Goal: Information Seeking & Learning: Understand process/instructions

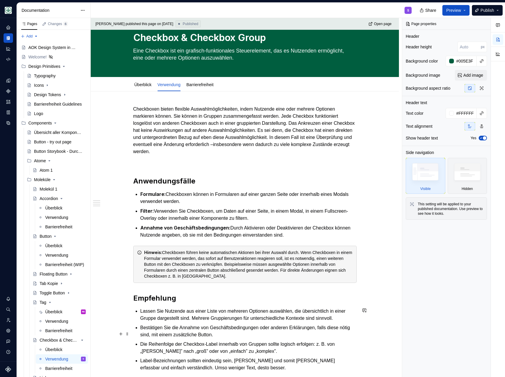
scroll to position [187, 0]
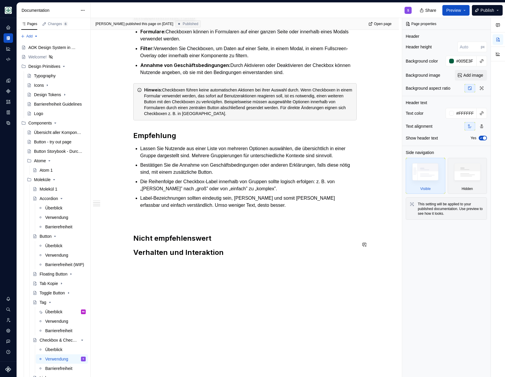
click at [154, 227] on div "Checkboxen bieten flexible Auswahlmöglichkeiten, indem Nutzende eine oder mehre…" at bounding box center [244, 100] width 223 height 314
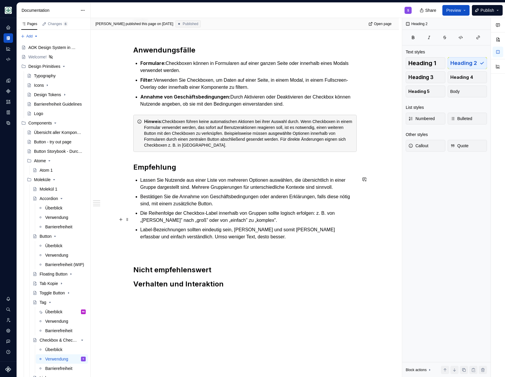
scroll to position [102, 0]
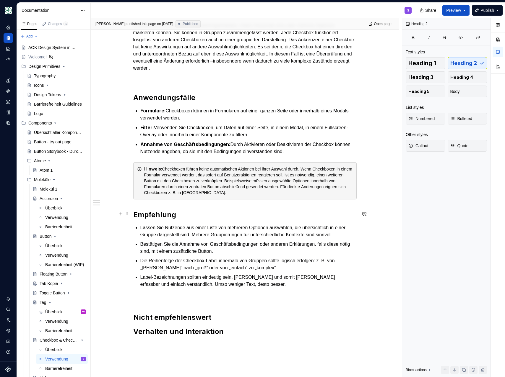
click at [136, 214] on h2 "Empfehlung" at bounding box center [244, 214] width 223 height 9
click at [131, 214] on div "Checkboxen bieten flexible Auswahlmöglichkeiten, indem Nutzende eine oder mehre…" at bounding box center [245, 232] width 308 height 449
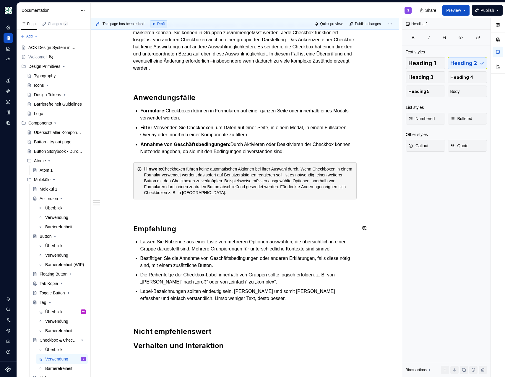
type textarea "*"
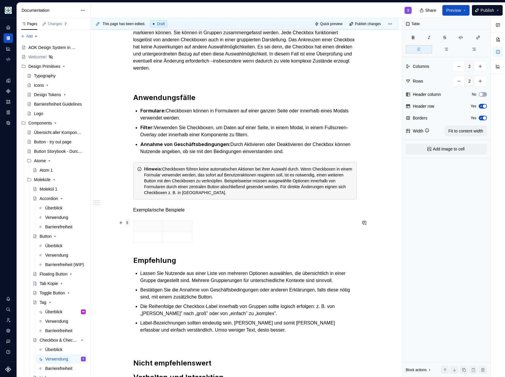
click at [126, 224] on span at bounding box center [127, 223] width 5 height 8
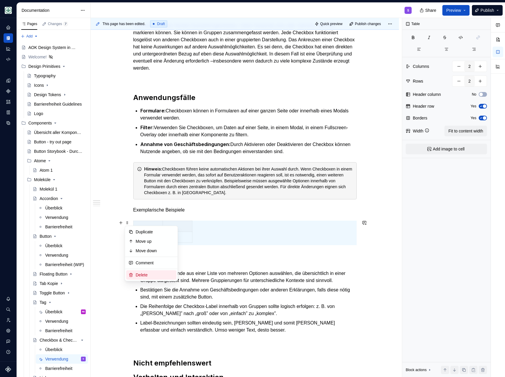
click at [145, 275] on div "Delete" at bounding box center [155, 275] width 38 height 6
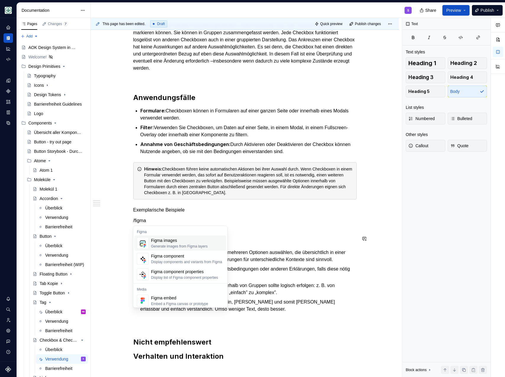
click at [171, 247] on div "Generate images from Figma layers" at bounding box center [179, 246] width 56 height 5
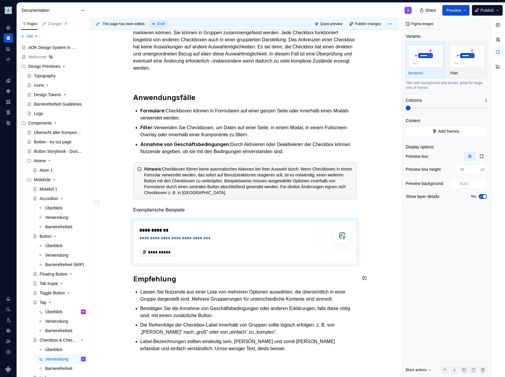
type textarea "*"
click at [156, 252] on span "**********" at bounding box center [159, 252] width 23 height 6
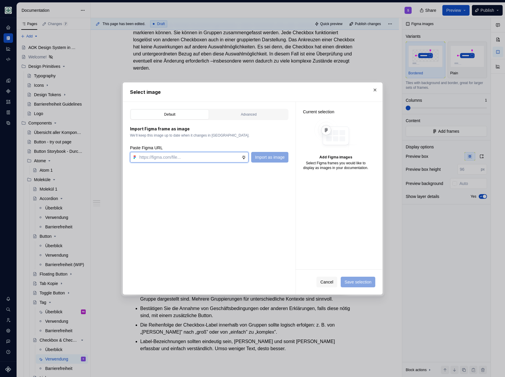
paste input "[URL][DOMAIN_NAME]"
type input "[URL][DOMAIN_NAME]"
click at [262, 156] on span "Import as image" at bounding box center [270, 157] width 30 height 6
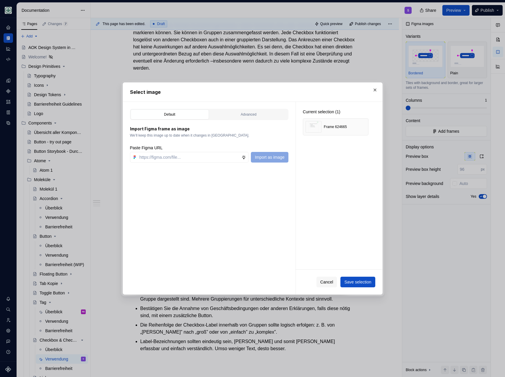
type textarea "*"
click at [149, 161] on input "text" at bounding box center [189, 157] width 105 height 11
paste input "[URL][DOMAIN_NAME]"
type input "[URL][DOMAIN_NAME]"
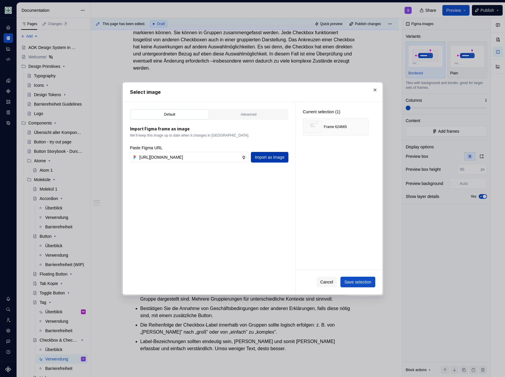
click at [265, 161] on button "Import as image" at bounding box center [269, 157] width 37 height 11
click at [368, 284] on span "Save selection" at bounding box center [357, 282] width 27 height 6
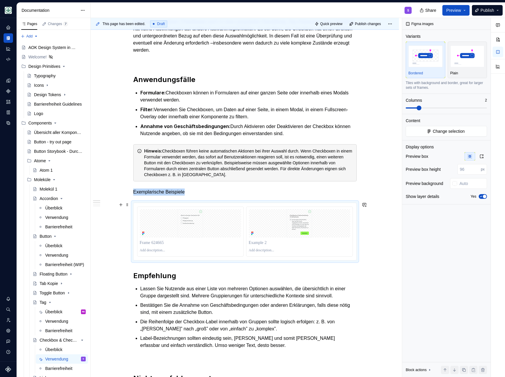
scroll to position [128, 0]
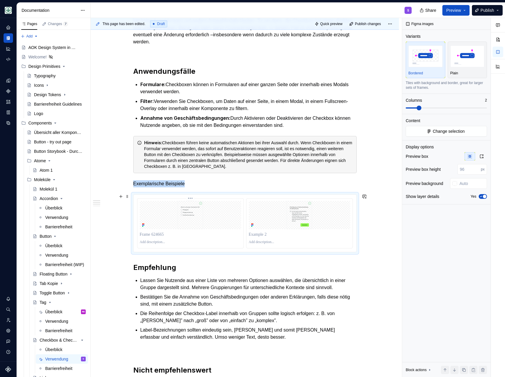
click at [156, 243] on p at bounding box center [190, 242] width 101 height 5
click at [174, 217] on img at bounding box center [190, 215] width 101 height 28
click at [199, 212] on img at bounding box center [190, 215] width 101 height 28
click at [145, 243] on p at bounding box center [190, 242] width 101 height 5
click at [435, 131] on span "Change selection" at bounding box center [448, 131] width 32 height 6
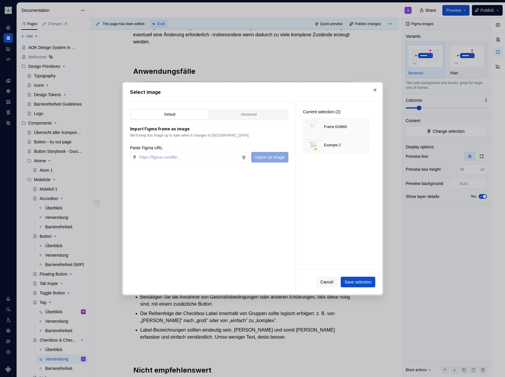
type textarea "*"
click at [362, 126] on button "button" at bounding box center [361, 127] width 8 height 8
click at [142, 157] on input "text" at bounding box center [189, 157] width 105 height 11
paste input "[URL][DOMAIN_NAME]"
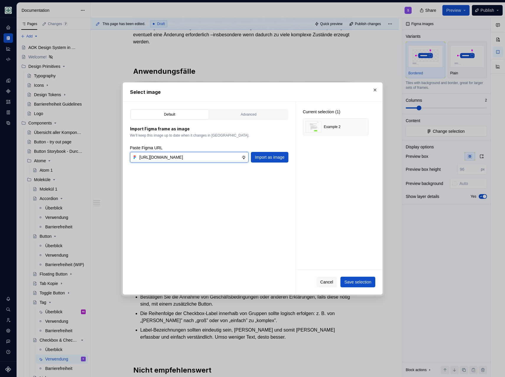
scroll to position [0, 149]
type input "[URL][DOMAIN_NAME]"
click at [272, 160] on button "Import as image" at bounding box center [269, 157] width 37 height 11
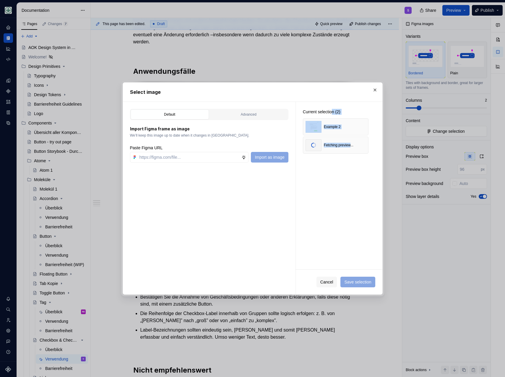
drag, startPoint x: 336, startPoint y: 146, endPoint x: 334, endPoint y: 114, distance: 32.2
click at [335, 114] on div "Current selection (2) Example 2 Fetching preview..." at bounding box center [336, 131] width 80 height 59
click at [331, 186] on div "Current selection (2) Example 2 Fetching preview..." at bounding box center [339, 186] width 87 height 168
drag, startPoint x: 334, startPoint y: 128, endPoint x: 334, endPoint y: 141, distance: 13.3
click at [334, 141] on div "Example 2 Fetching preview..." at bounding box center [336, 135] width 66 height 35
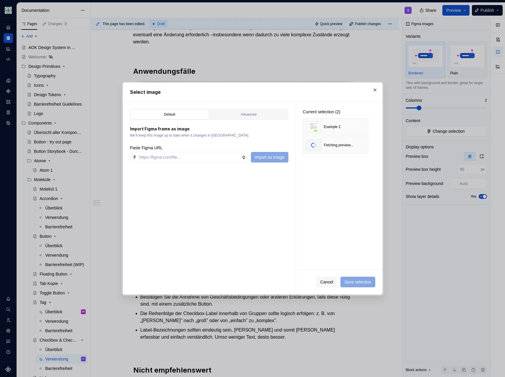
click at [335, 185] on div "Current selection (2) Example 2 Fetching preview..." at bounding box center [339, 186] width 87 height 168
click at [336, 145] on div "Example 1" at bounding box center [332, 145] width 17 height 5
click at [358, 281] on span "Save selection" at bounding box center [357, 282] width 27 height 6
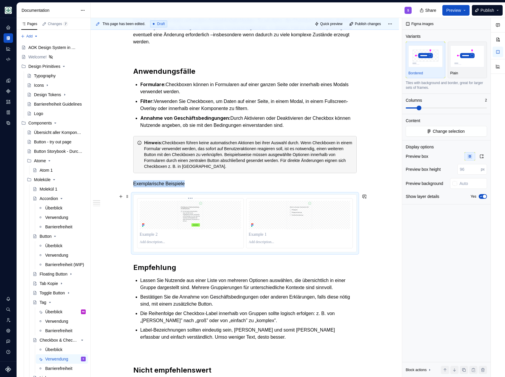
click at [232, 237] on div at bounding box center [190, 235] width 101 height 8
click at [280, 223] on img at bounding box center [299, 215] width 101 height 28
click at [454, 130] on span "Change selection" at bounding box center [448, 131] width 32 height 6
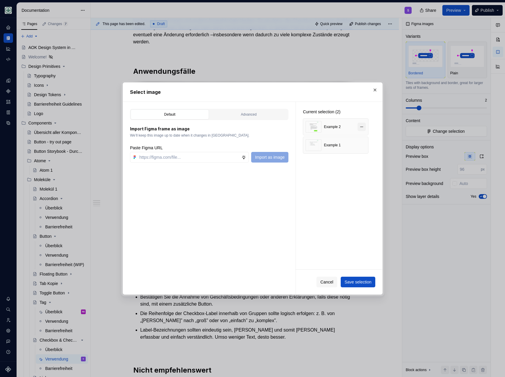
click at [361, 128] on button "button" at bounding box center [361, 127] width 8 height 8
click at [167, 154] on input "text" at bounding box center [189, 157] width 105 height 11
paste input "[URL][DOMAIN_NAME]"
type input "[URL][DOMAIN_NAME]"
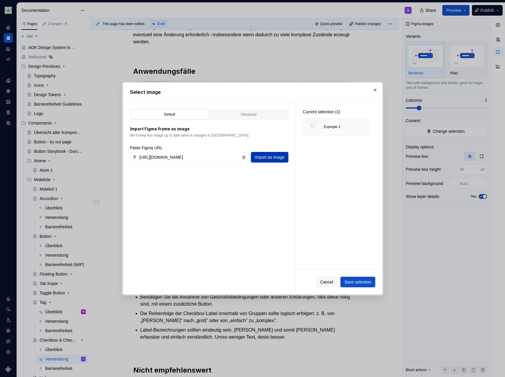
click at [274, 162] on button "Import as image" at bounding box center [269, 157] width 37 height 11
click at [355, 286] on button "Save selection" at bounding box center [357, 282] width 35 height 11
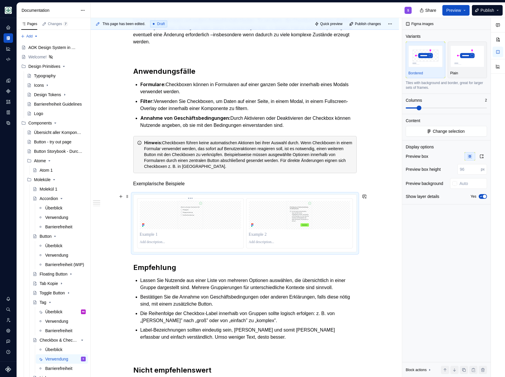
click at [154, 240] on p at bounding box center [190, 242] width 101 height 5
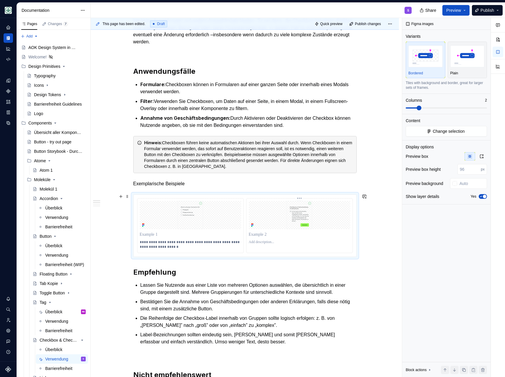
click at [249, 241] on p at bounding box center [299, 242] width 101 height 5
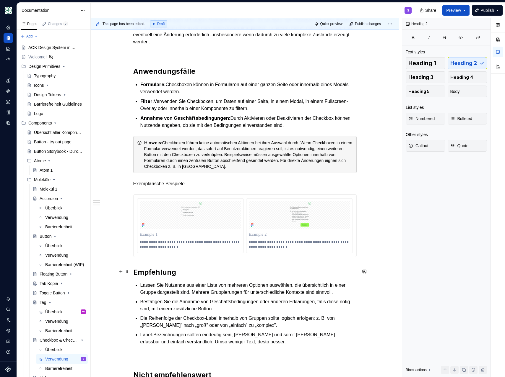
click at [243, 273] on h2 "Empfehlung" at bounding box center [244, 272] width 223 height 9
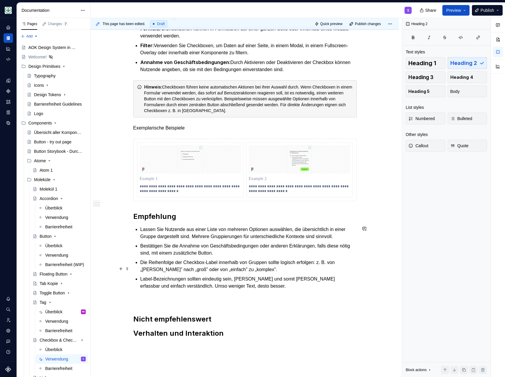
scroll to position [187, 0]
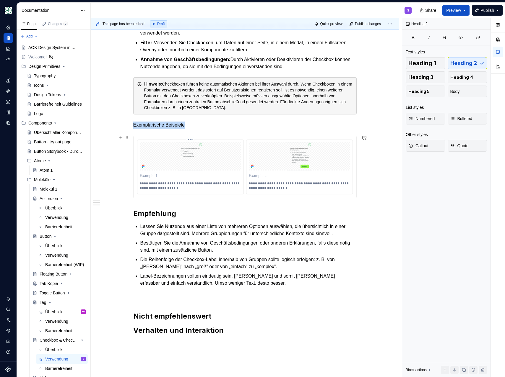
click at [212, 155] on img at bounding box center [190, 156] width 101 height 28
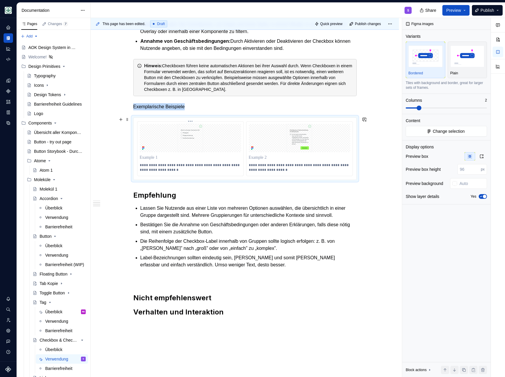
scroll to position [205, 0]
click at [314, 24] on button "Quick preview" at bounding box center [329, 24] width 32 height 8
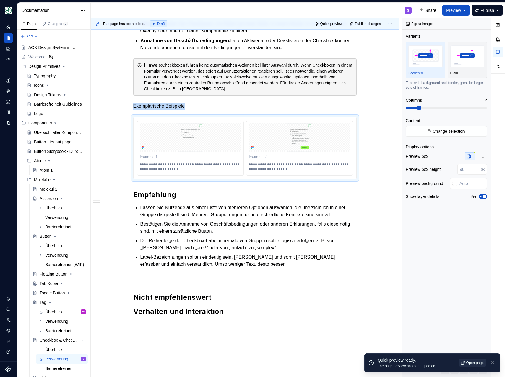
click at [468, 362] on span "Open page" at bounding box center [474, 363] width 17 height 5
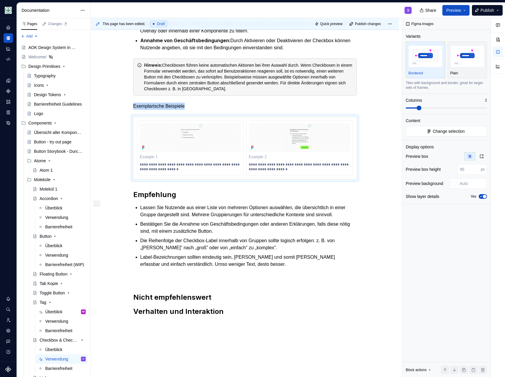
type textarea "*"
click at [187, 123] on img at bounding box center [190, 137] width 101 height 28
click at [195, 137] on img at bounding box center [190, 137] width 101 height 28
click at [467, 173] on input "number" at bounding box center [468, 169] width 23 height 11
type input "400"
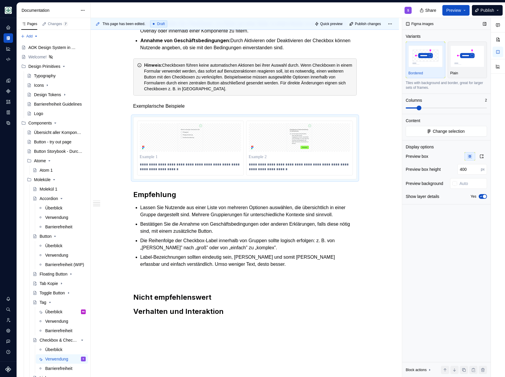
click at [463, 248] on div "Figma images Variants Bordered Plain Tiles with background and border, great fo…" at bounding box center [446, 198] width 88 height 360
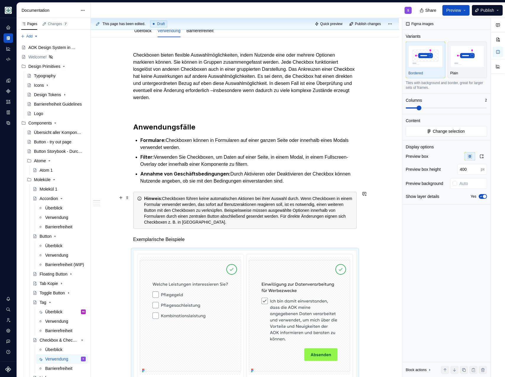
scroll to position [0, 0]
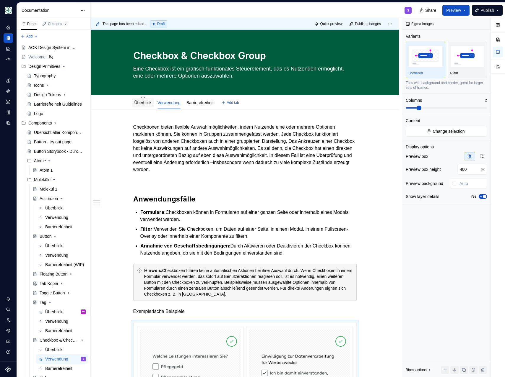
click at [146, 104] on link "Überblick" at bounding box center [142, 102] width 17 height 5
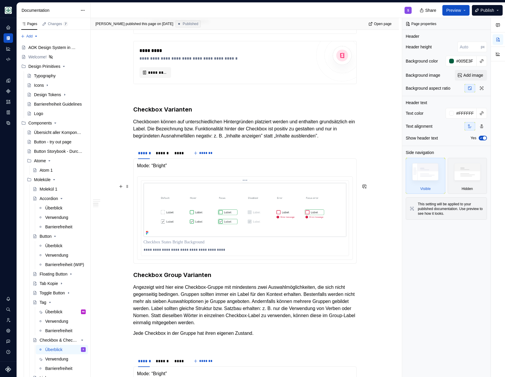
scroll to position [365, 0]
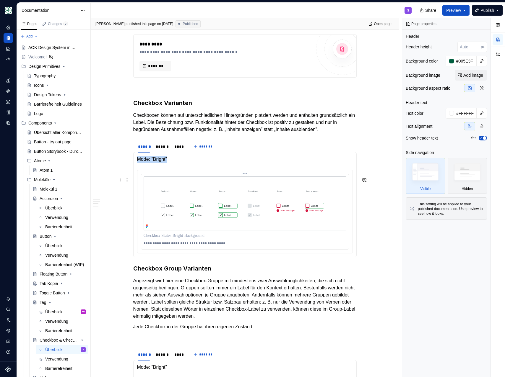
click at [173, 226] on img at bounding box center [244, 204] width 203 height 54
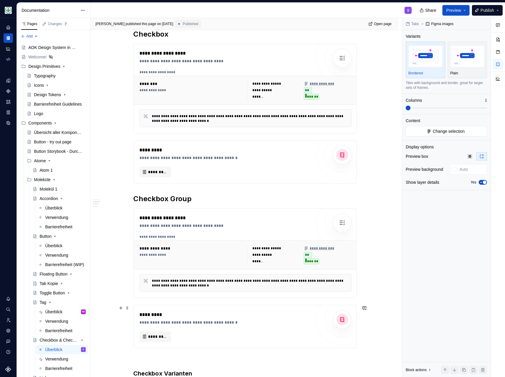
scroll to position [0, 0]
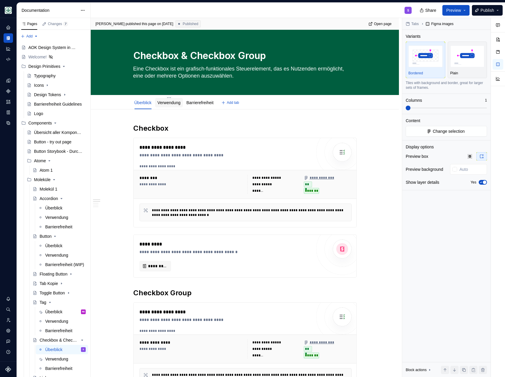
click at [171, 102] on link "Verwendung" at bounding box center [168, 102] width 23 height 5
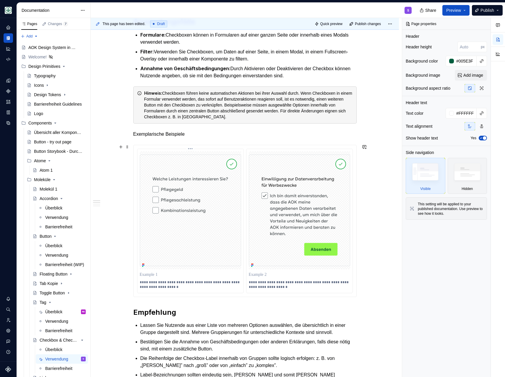
scroll to position [183, 0]
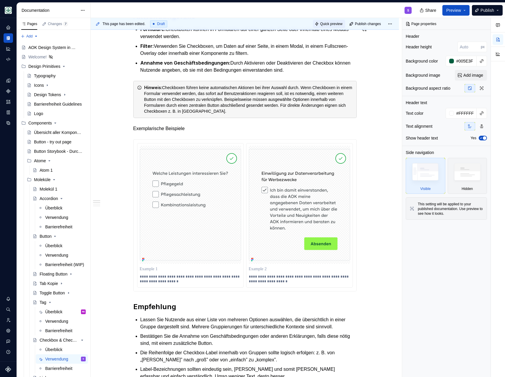
click at [329, 22] on span "Quick preview" at bounding box center [331, 24] width 22 height 5
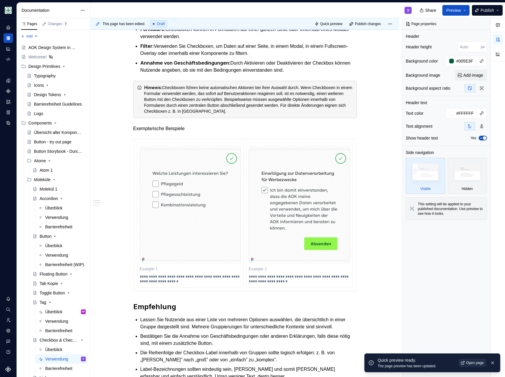
click at [475, 361] on span "Open page" at bounding box center [474, 363] width 17 height 5
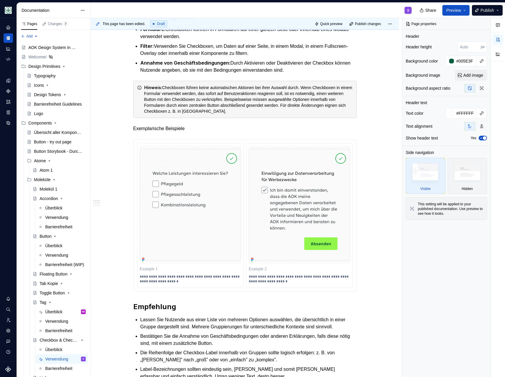
type textarea "*"
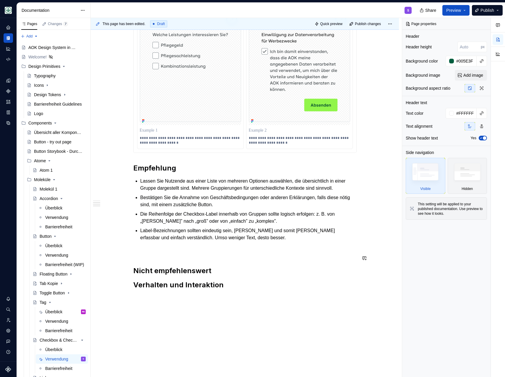
scroll to position [360, 0]
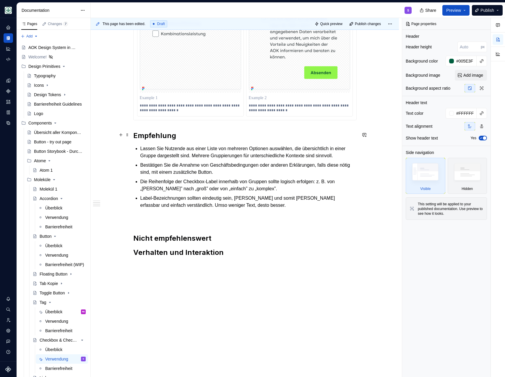
click at [132, 129] on div "Checkboxen bieten flexible Auswahlmöglichkeiten, indem Nutzende eine oder mehre…" at bounding box center [245, 66] width 308 height 622
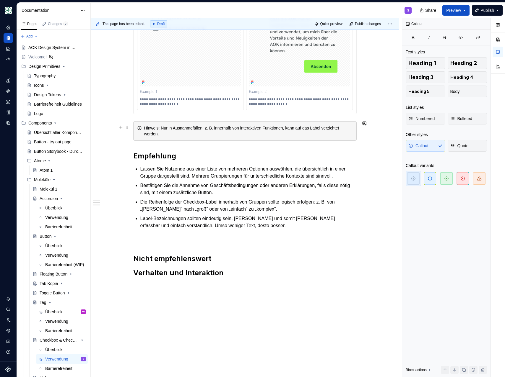
click at [146, 130] on div "Hinweis: Nur in Ausnahmefällen, z. B. innerhalb von interaktiven Funktionen, ka…" at bounding box center [248, 131] width 208 height 12
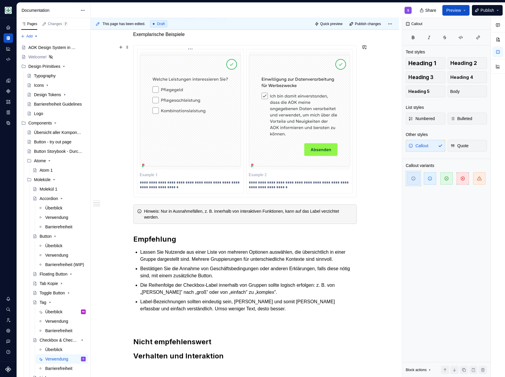
scroll to position [276, 0]
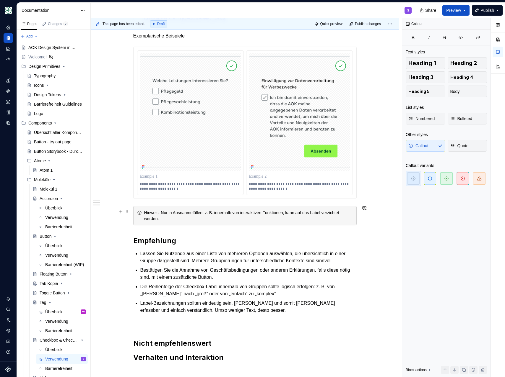
click at [165, 217] on div "Hinweis: Nur in Ausnahmefällen, z. B. innerhalb von interaktiven Funktionen, ka…" at bounding box center [248, 216] width 208 height 12
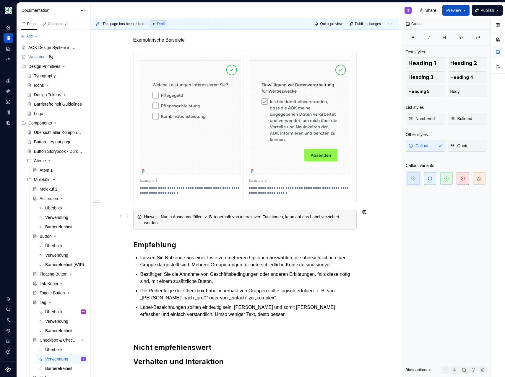
scroll to position [270, 0]
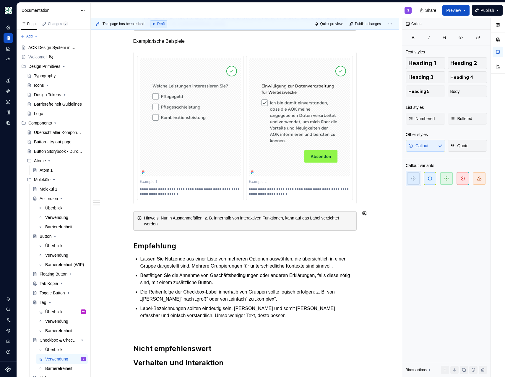
click at [153, 237] on div "Checkboxen bieten flexible Auswahlmöglichkeiten, indem Nutzende eine oder mehre…" at bounding box center [244, 110] width 223 height 515
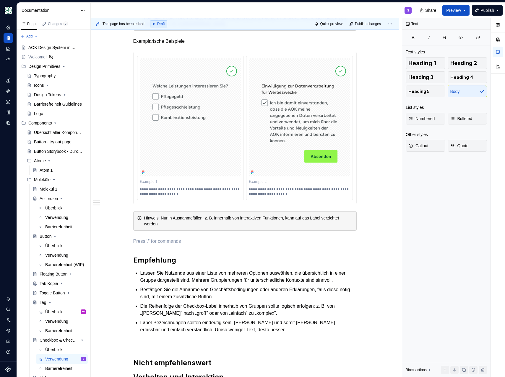
click at [177, 220] on div "Hinweis: Nur in Ausnahmefällen, z. B. innerhalb von interaktiven Funktionen, ka…" at bounding box center [248, 221] width 208 height 12
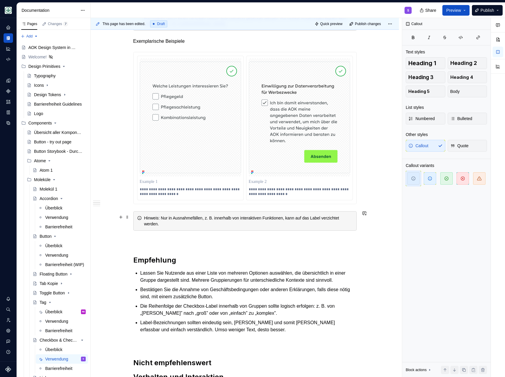
click at [176, 221] on div "Hinweis: Nur in Ausnahmefällen, z. B. innerhalb von interaktiven Funktionen, ka…" at bounding box center [248, 221] width 208 height 12
click at [167, 216] on div "Hinweis: Nur in Ausnahmefällen, z. B. innerhalb von interaktiven Funktionen, ka…" at bounding box center [248, 221] width 208 height 12
click at [154, 212] on div "Hinweis: Nur in Ausnahmefällen, z. B. innerhalb von interaktiven Funktionen, ka…" at bounding box center [244, 220] width 223 height 19
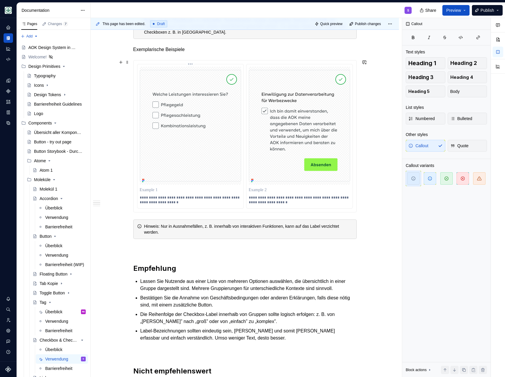
scroll to position [269, 0]
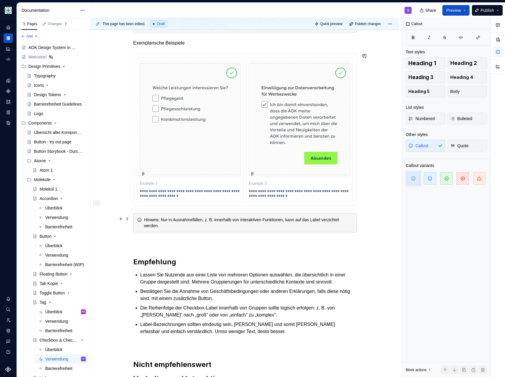
click at [164, 217] on div "Hinweis: Nur in Ausnahmefällen, z. B. innerhalb von interaktiven Funktionen, ka…" at bounding box center [248, 223] width 208 height 12
click at [151, 214] on div "Hinweis: Nur in Ausnahmefällen, z. B. innerhalb von interaktiven Funktionen, ka…" at bounding box center [244, 222] width 223 height 19
click at [129, 220] on span at bounding box center [127, 219] width 5 height 8
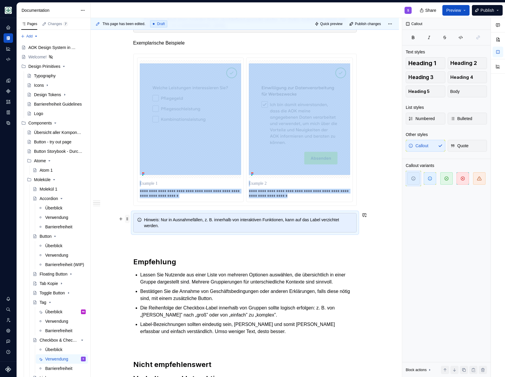
click at [127, 218] on span at bounding box center [127, 219] width 5 height 8
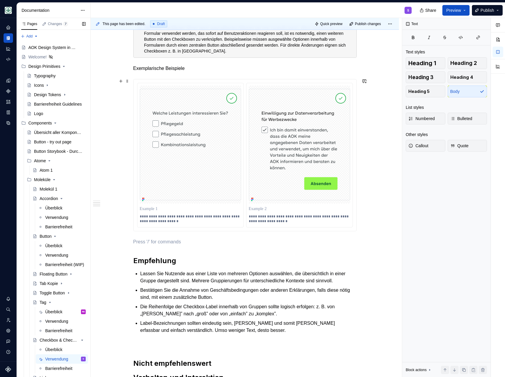
scroll to position [283, 0]
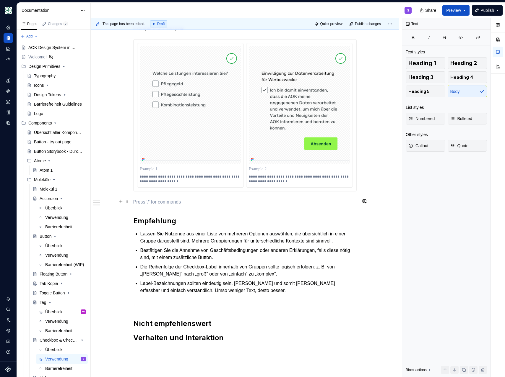
click at [138, 201] on p at bounding box center [244, 202] width 223 height 7
type textarea "*"
